Goal: Task Accomplishment & Management: Use online tool/utility

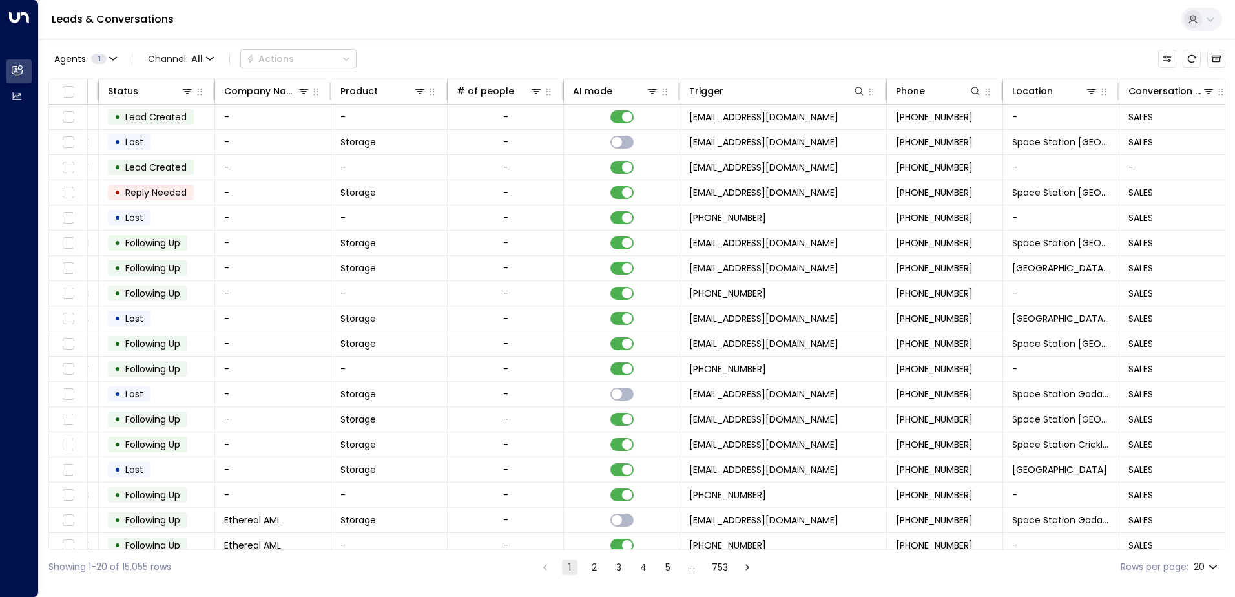
scroll to position [0, 354]
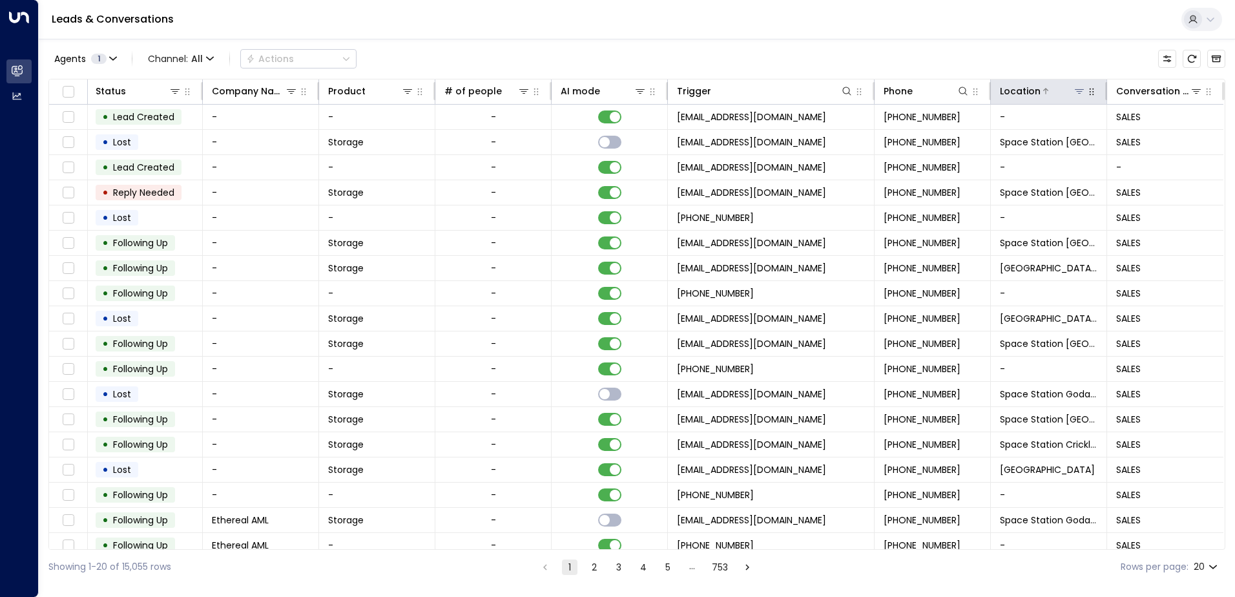
click at [1075, 92] on icon at bounding box center [1079, 91] width 9 height 5
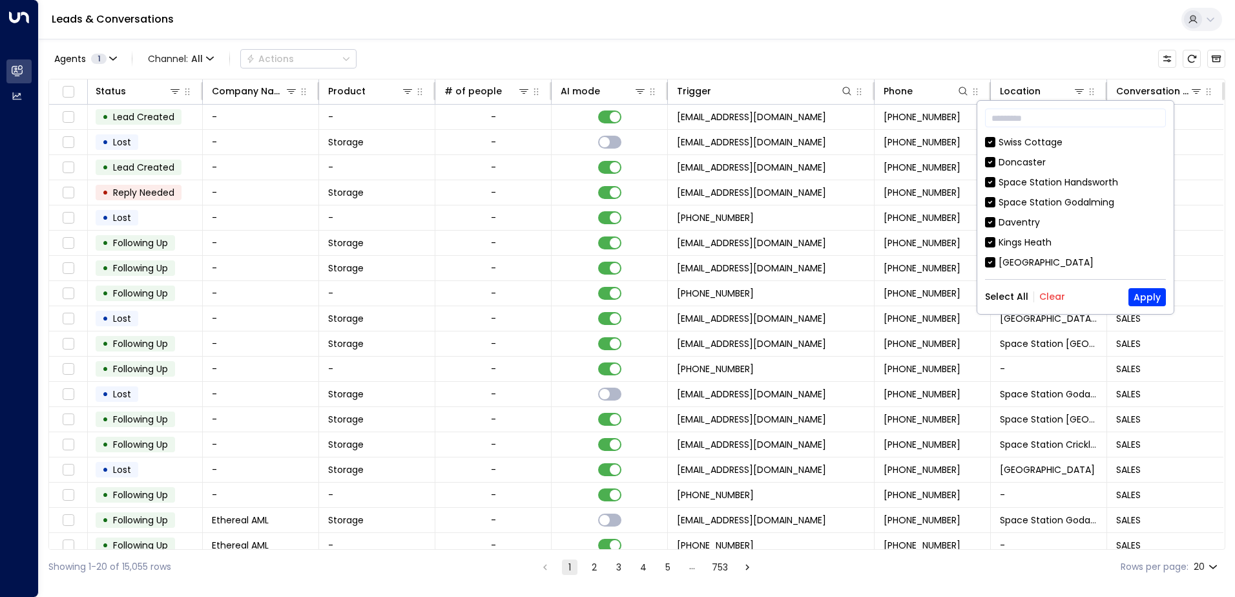
click at [1055, 296] on button "Clear" at bounding box center [1052, 296] width 26 height 10
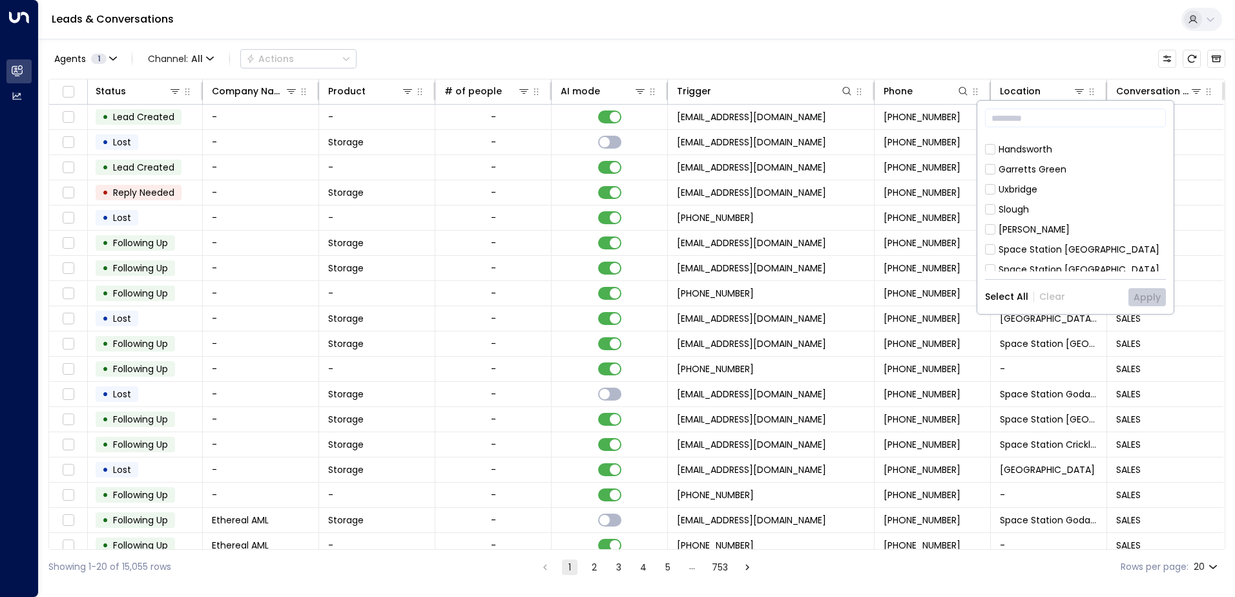
scroll to position [517, 0]
click at [1152, 300] on button "Apply" at bounding box center [1146, 297] width 37 height 18
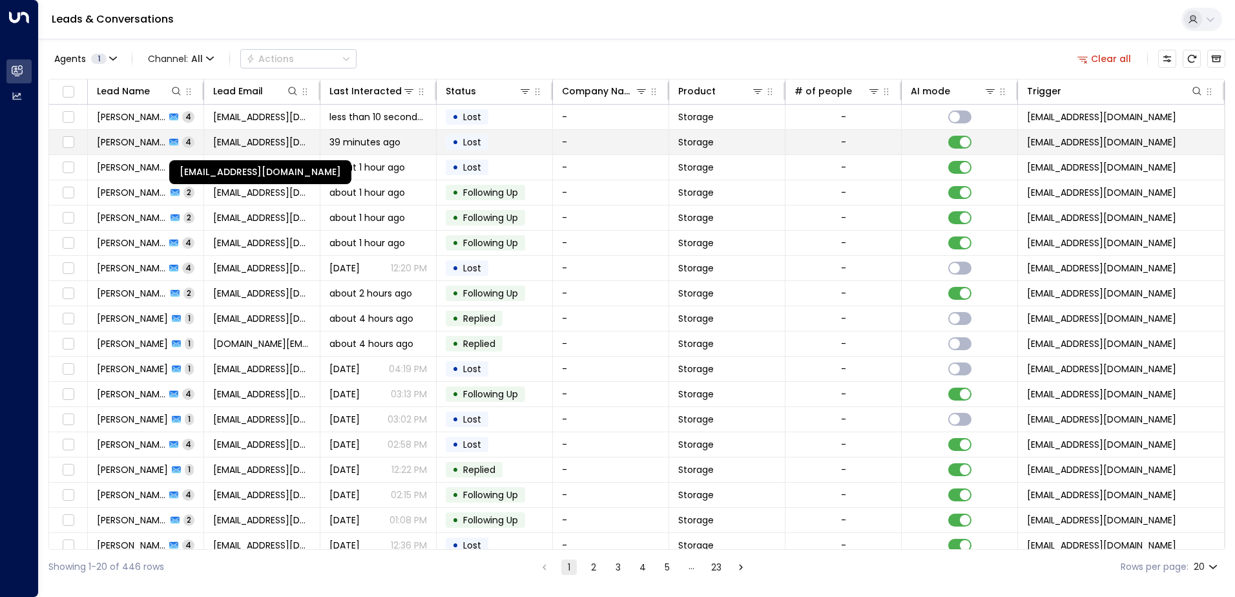
click at [241, 144] on span "[EMAIL_ADDRESS][DOMAIN_NAME]" at bounding box center [262, 142] width 98 height 13
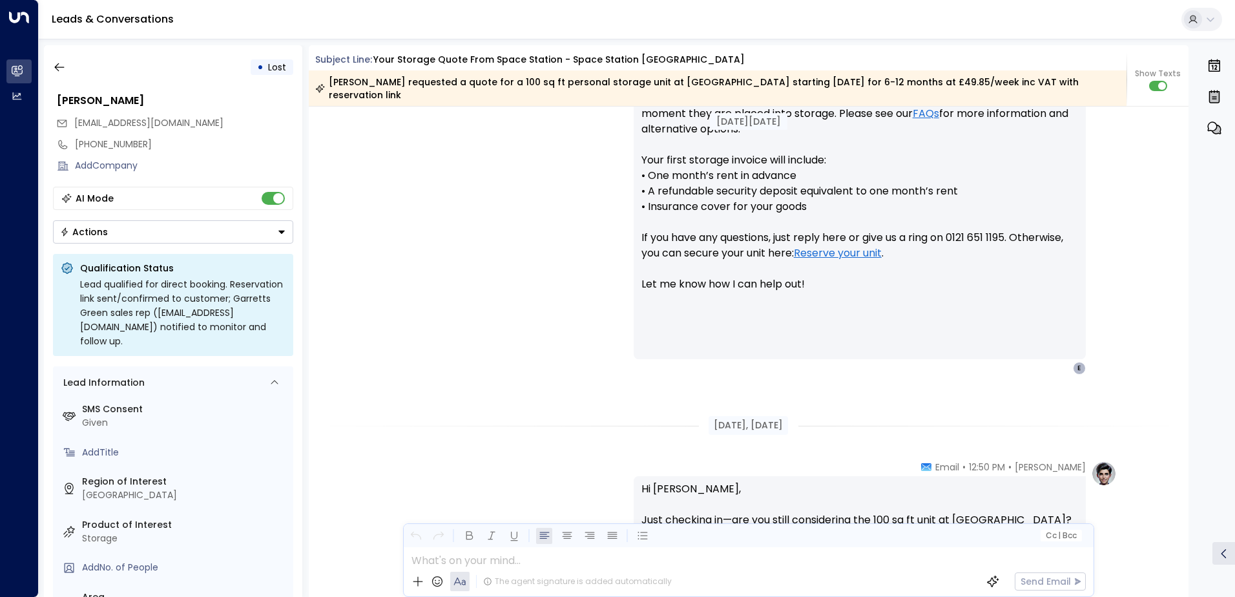
scroll to position [718, 0]
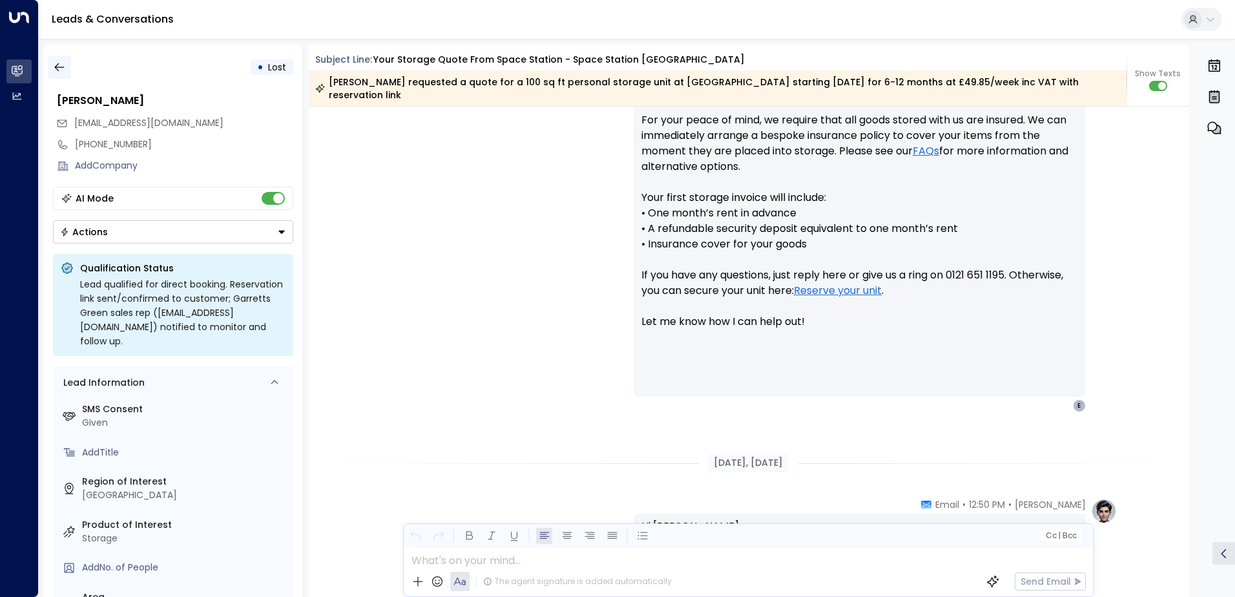
click at [59, 66] on icon "button" at bounding box center [59, 67] width 13 height 13
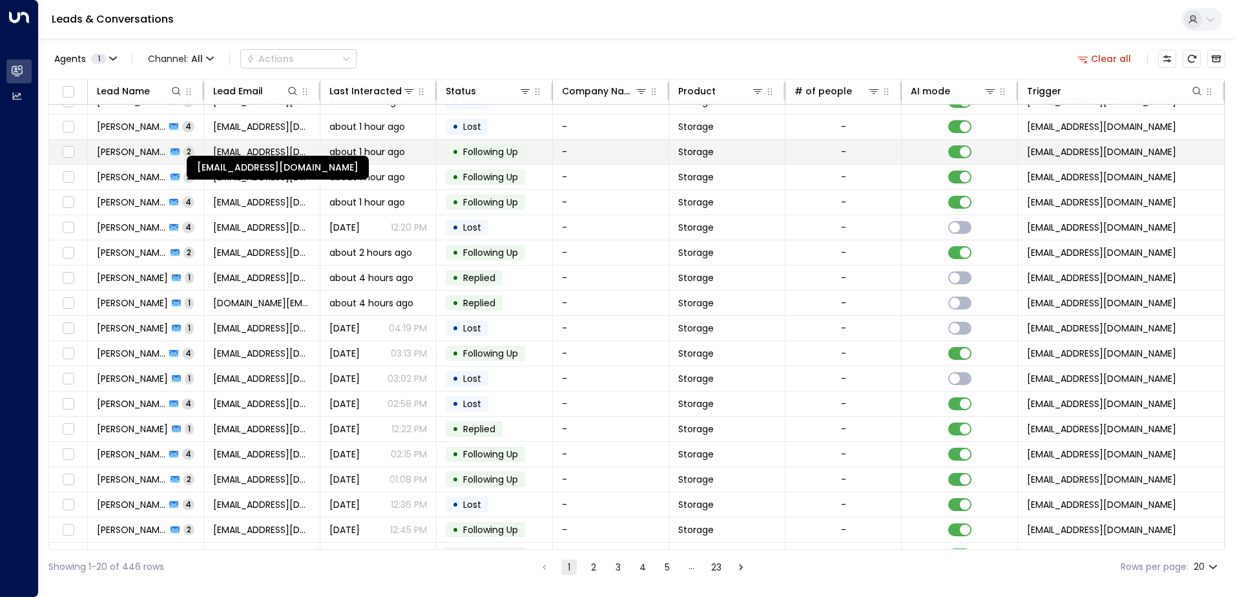
scroll to position [63, 0]
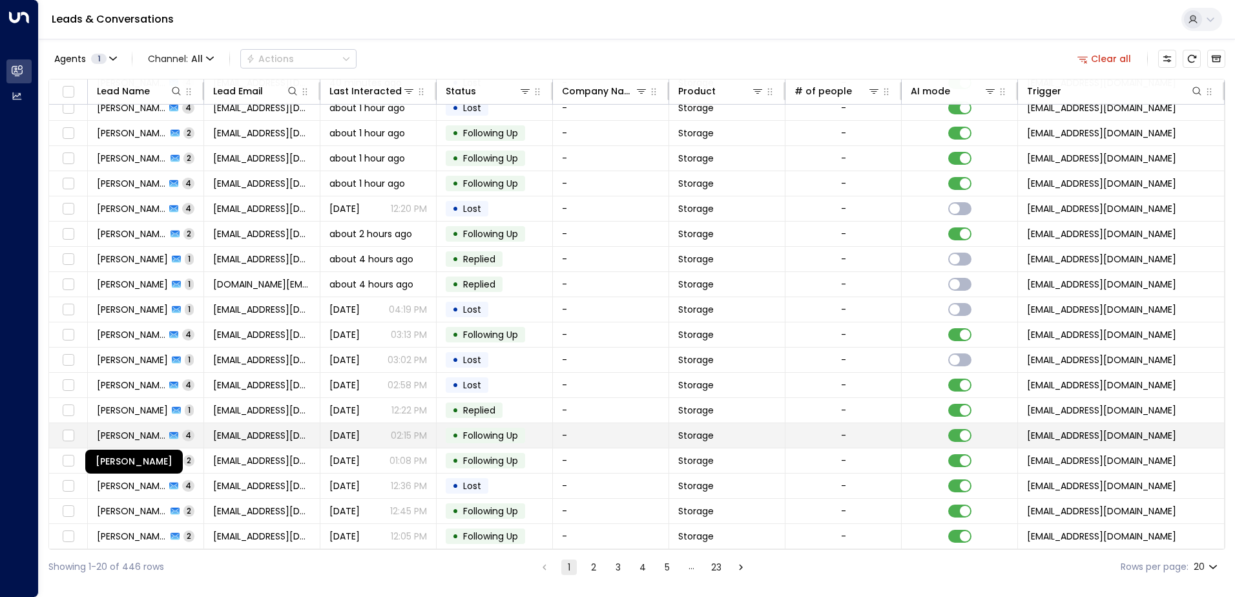
click at [153, 432] on span "[PERSON_NAME]" at bounding box center [131, 435] width 68 height 13
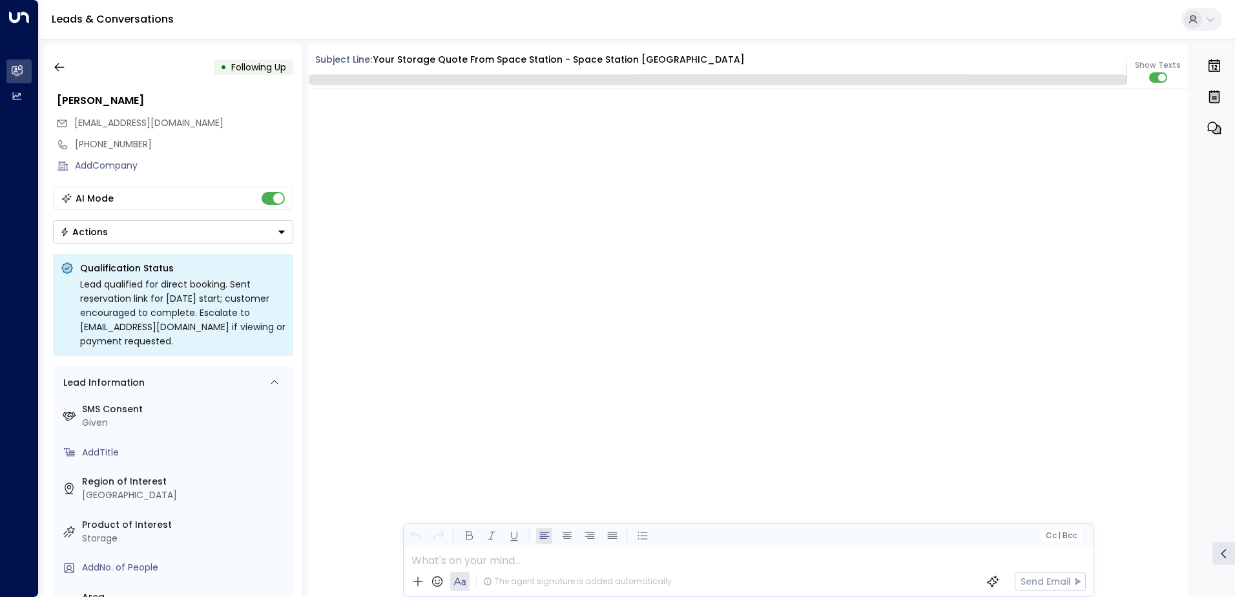
scroll to position [1947, 0]
